Goal: Task Accomplishment & Management: Use online tool/utility

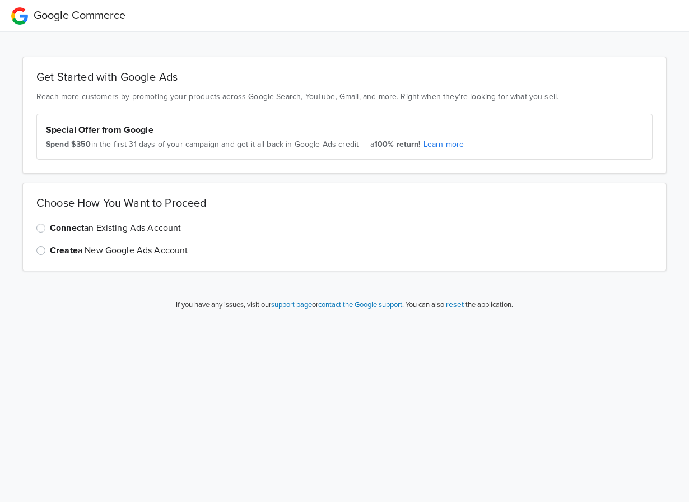
click at [171, 229] on label "Connect an Existing Ads Account" at bounding box center [116, 227] width 132 height 13
click at [0, 0] on input "Connect an Existing Ads Account" at bounding box center [0, 0] width 0 height 0
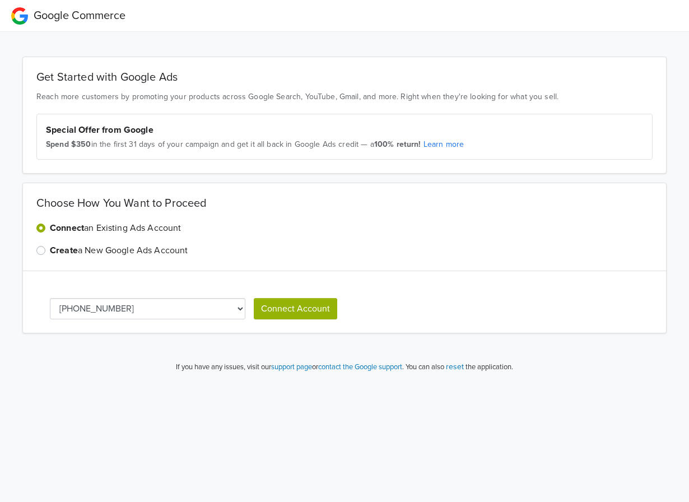
click at [127, 256] on label "Create a New Google Ads Account" at bounding box center [119, 250] width 138 height 13
click at [0, 0] on input "Create a New Google Ads Account" at bounding box center [0, 0] width 0 height 0
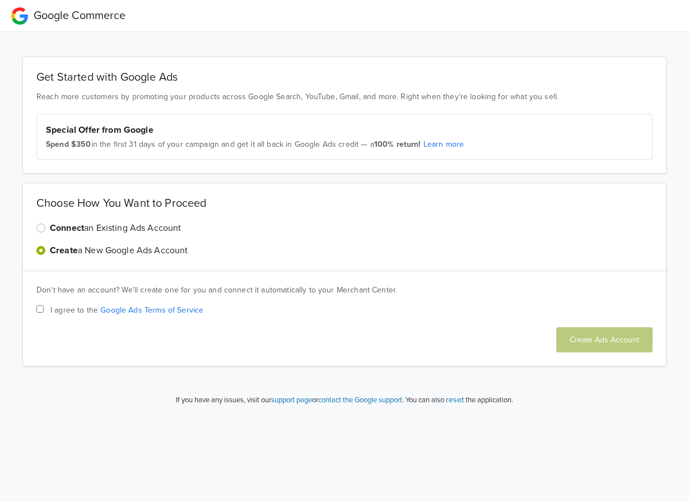
click at [149, 226] on label "Connect an Existing Ads Account" at bounding box center [116, 227] width 132 height 13
click at [0, 0] on input "Connect an Existing Ads Account" at bounding box center [0, 0] width 0 height 0
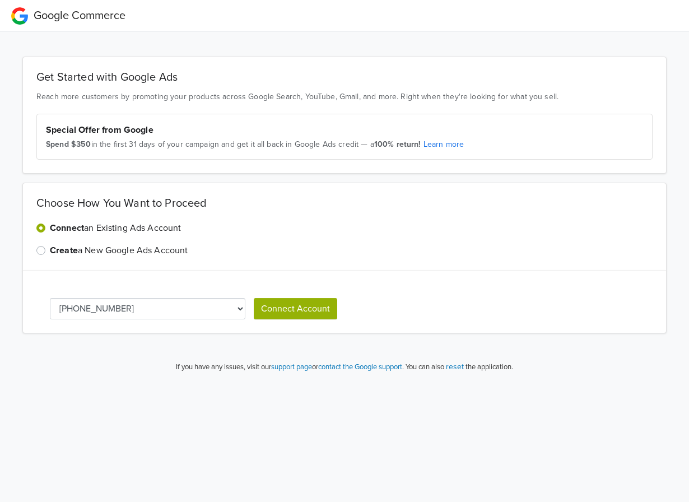
click at [266, 216] on div "Choose How You Want to Proceed Connect an Existing Ads Account Create a New Goo…" at bounding box center [344, 227] width 644 height 89
click at [150, 251] on label "Create a New Google Ads Account" at bounding box center [119, 250] width 138 height 13
click at [0, 0] on input "Create a New Google Ads Account" at bounding box center [0, 0] width 0 height 0
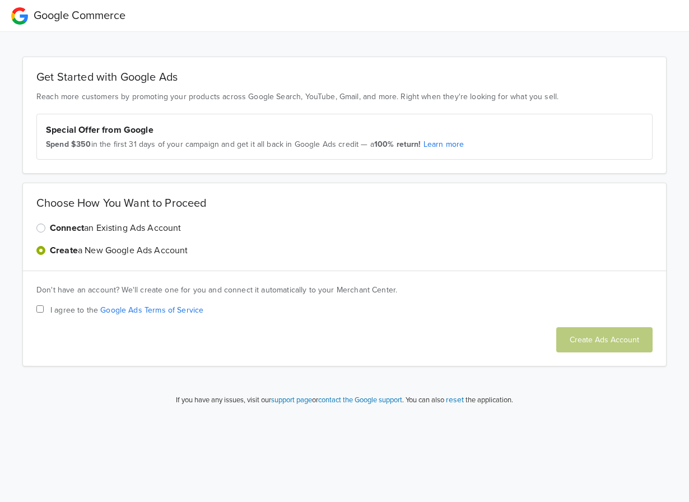
click at [68, 313] on span "I agree to the Google Ads Terms of Service" at bounding box center [126, 310] width 153 height 12
click at [44, 313] on input "I agree to the Google Ads Terms of Service" at bounding box center [39, 308] width 7 height 7
checkbox input "true"
click at [604, 350] on button "Create Ads Account" at bounding box center [604, 339] width 96 height 25
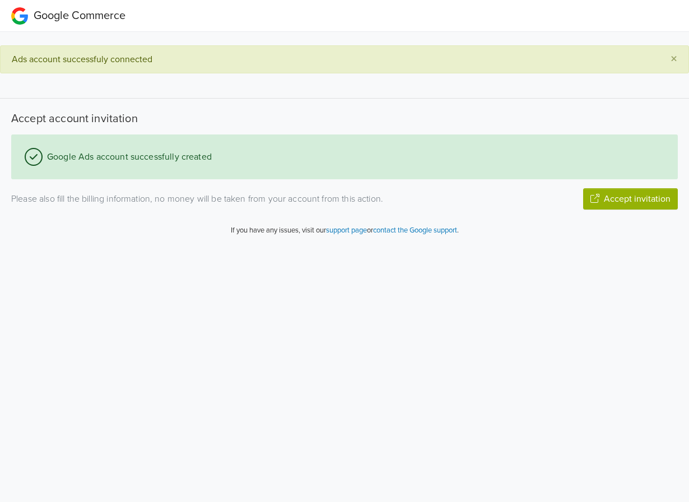
click at [671, 58] on span "×" at bounding box center [674, 59] width 7 height 16
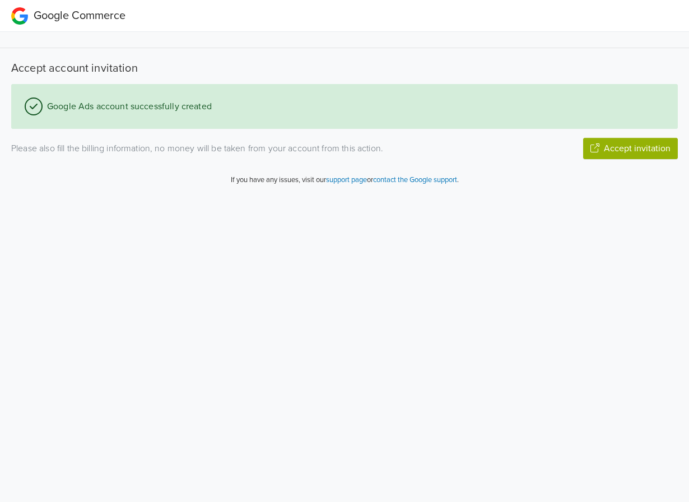
click at [637, 140] on button "Accept invitation" at bounding box center [630, 148] width 95 height 21
click at [639, 137] on div "Google Ads account successfully created Please also fill the billing informatio…" at bounding box center [345, 121] width 684 height 75
click at [646, 146] on button "Next Step" at bounding box center [651, 148] width 53 height 21
